Goal: Find specific page/section

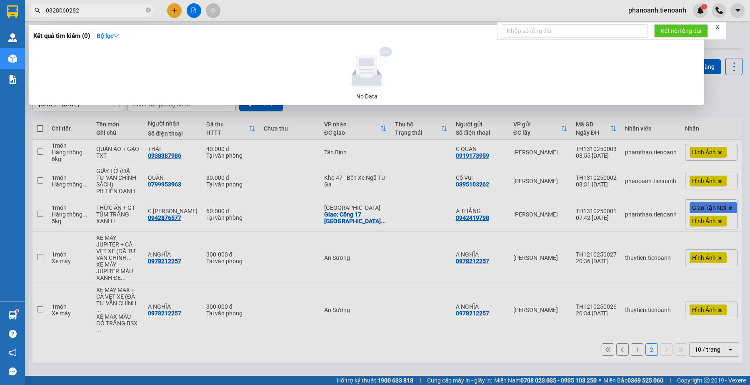
type input "0828060282"
click at [363, 7] on div at bounding box center [375, 192] width 750 height 385
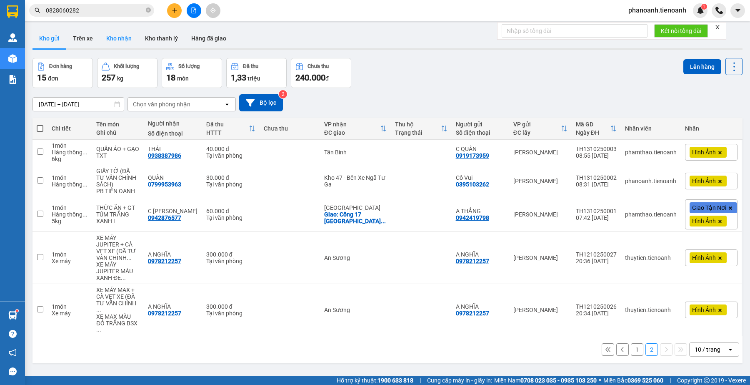
click at [129, 40] on button "Kho nhận" at bounding box center [119, 38] width 39 height 20
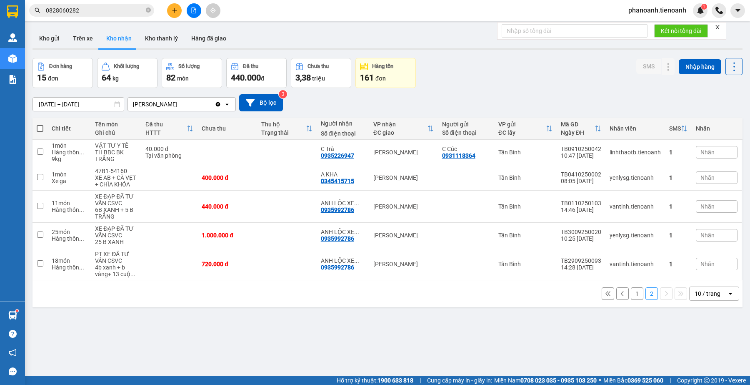
click at [457, 80] on div "Đơn hàng 15 đơn Khối lượng 64 kg Số lượng 82 món Đã thu 440.000 đ Chưa thu 3,38…" at bounding box center [388, 73] width 710 height 30
click at [48, 35] on button "Kho gửi" at bounding box center [50, 38] width 34 height 20
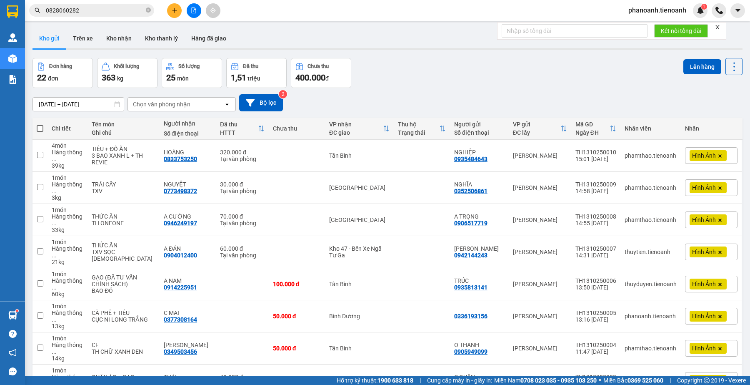
click at [438, 50] on div "Kho gửi Trên xe Kho nhận Kho thanh [PERSON_NAME] đã giao" at bounding box center [388, 39] width 710 height 22
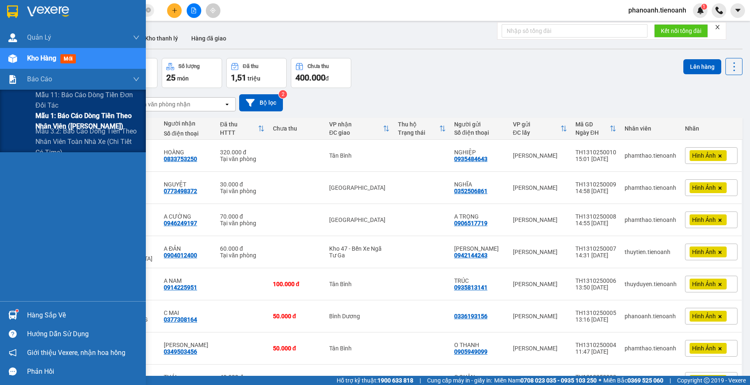
click at [67, 115] on span "Mẫu 1: Báo cáo dòng tiền theo nhân viên ([PERSON_NAME])" at bounding box center [87, 120] width 104 height 21
